Goal: Task Accomplishment & Management: Manage account settings

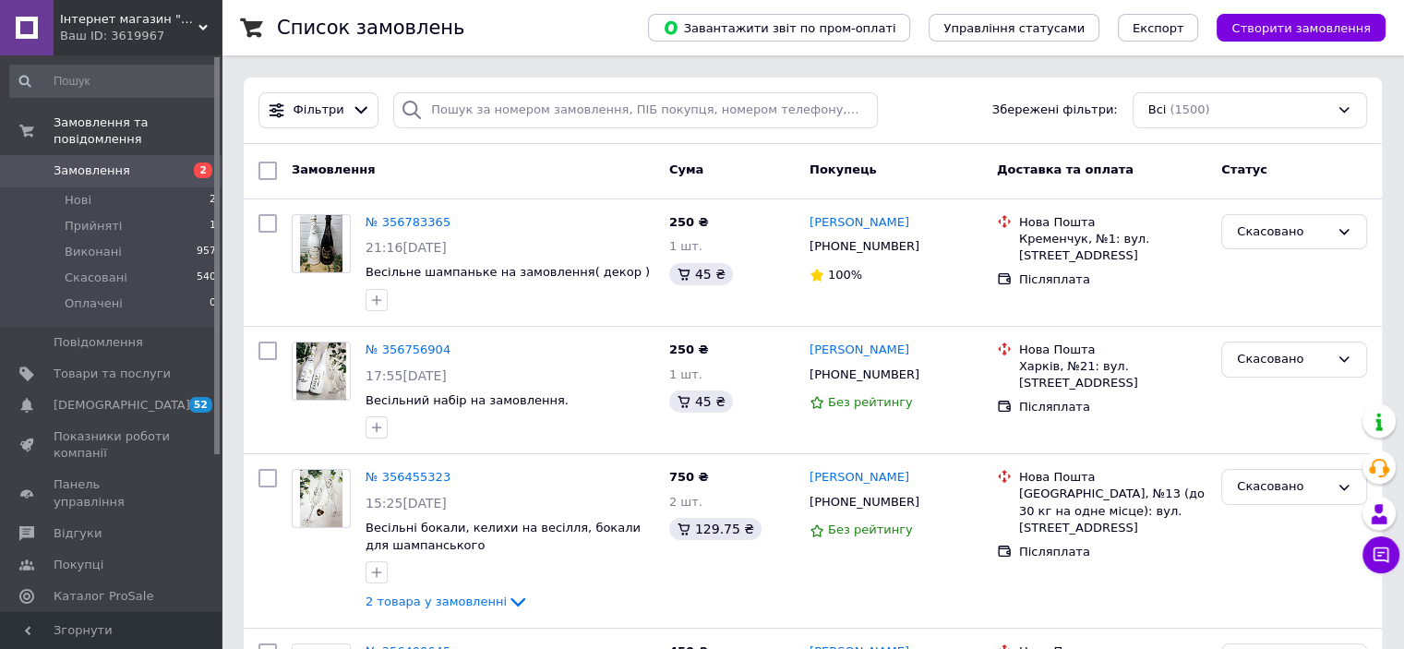
click at [75, 162] on span "Замовлення" at bounding box center [92, 170] width 77 height 17
drag, startPoint x: 893, startPoint y: 376, endPoint x: 809, endPoint y: 379, distance: 84.1
click at [809, 379] on div "[PHONE_NUMBER]" at bounding box center [864, 375] width 117 height 24
copy div "[PHONE_NUMBER]"
click at [391, 346] on link "№ 356756904" at bounding box center [408, 350] width 85 height 14
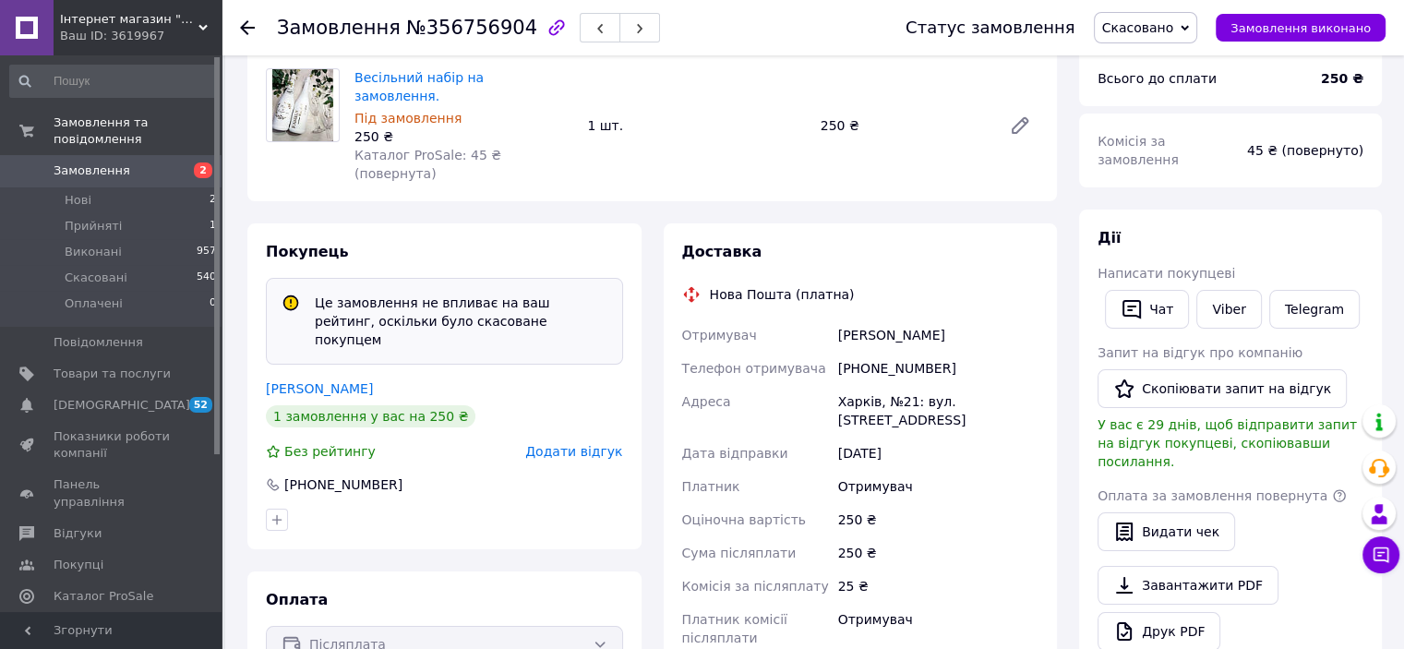
scroll to position [185, 0]
click at [65, 162] on span "Замовлення" at bounding box center [92, 170] width 77 height 17
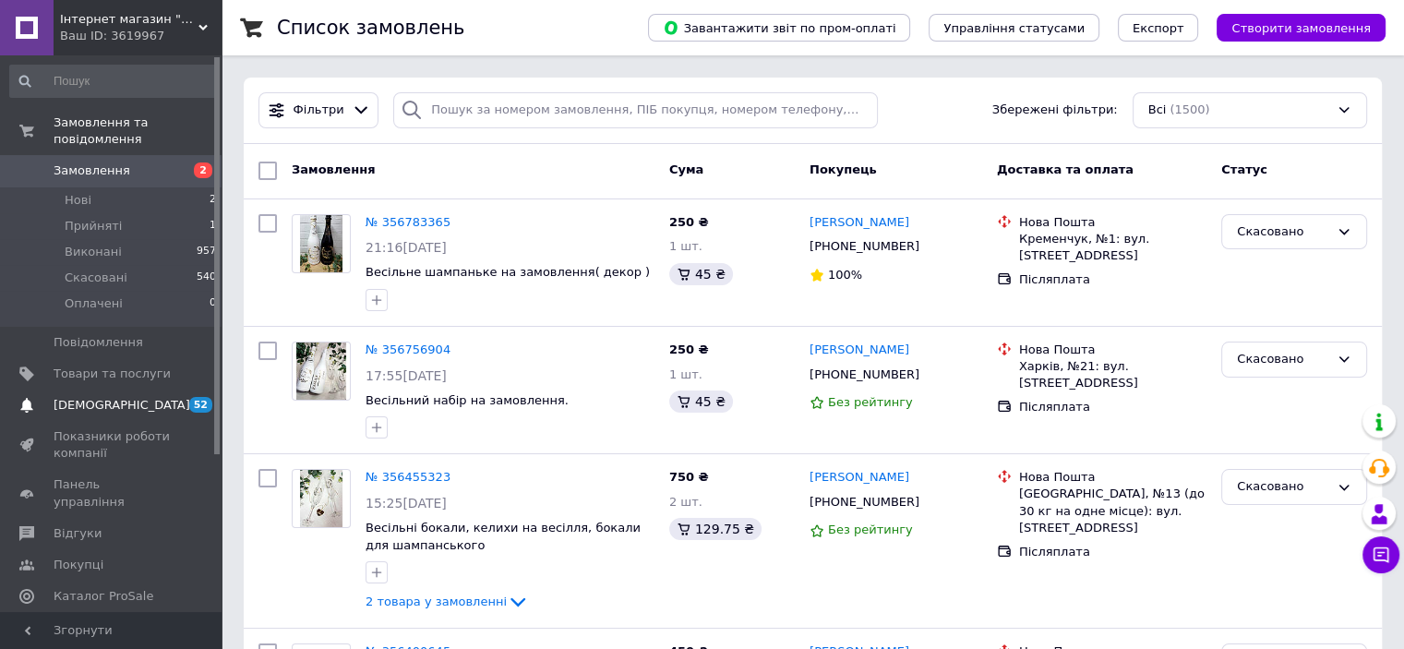
click at [77, 397] on span "[DEMOGRAPHIC_DATA]" at bounding box center [122, 405] width 137 height 17
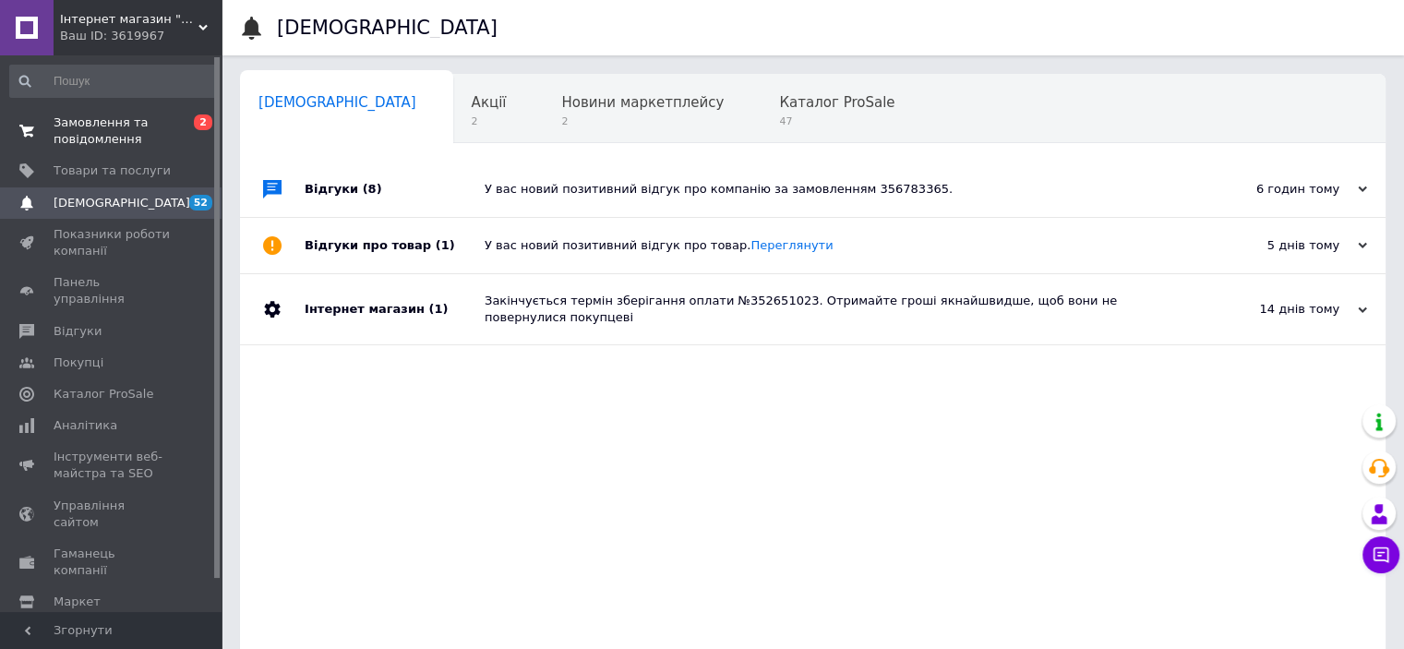
click at [95, 122] on span "Замовлення та повідомлення" at bounding box center [112, 130] width 117 height 33
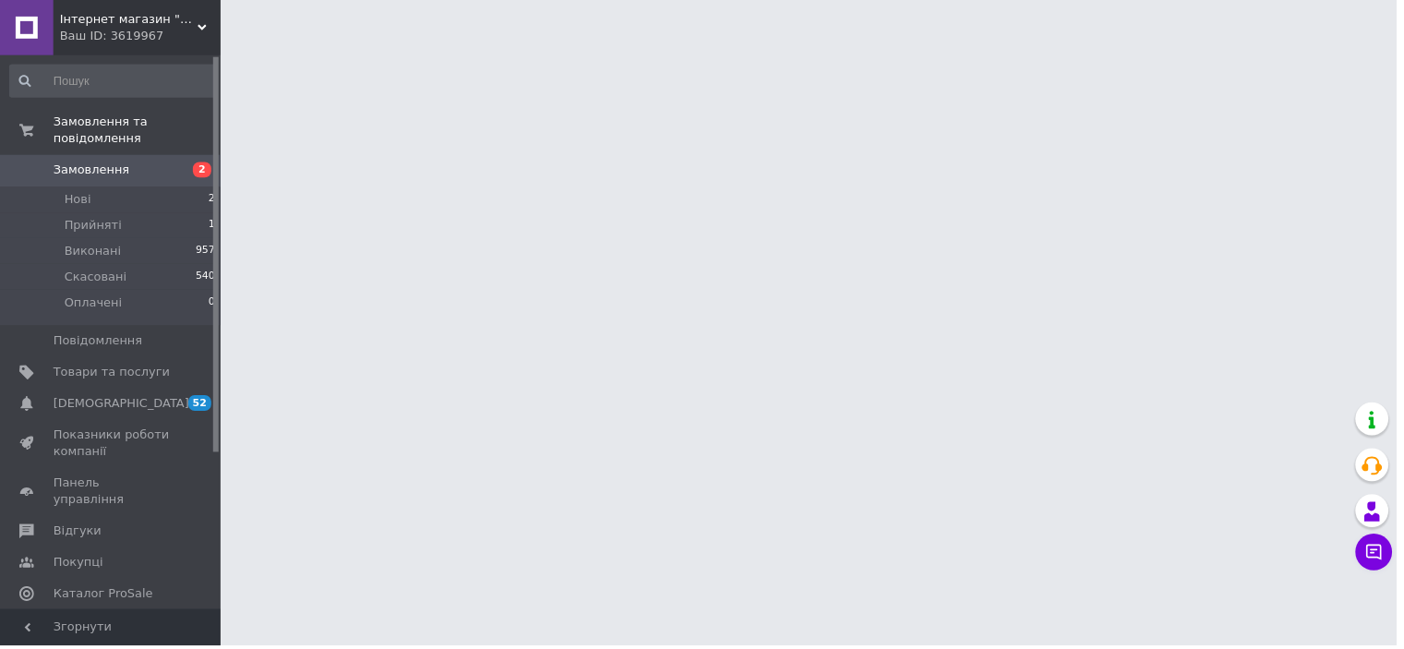
click at [102, 162] on span "Замовлення" at bounding box center [92, 170] width 77 height 17
